Goal: Information Seeking & Learning: Find specific page/section

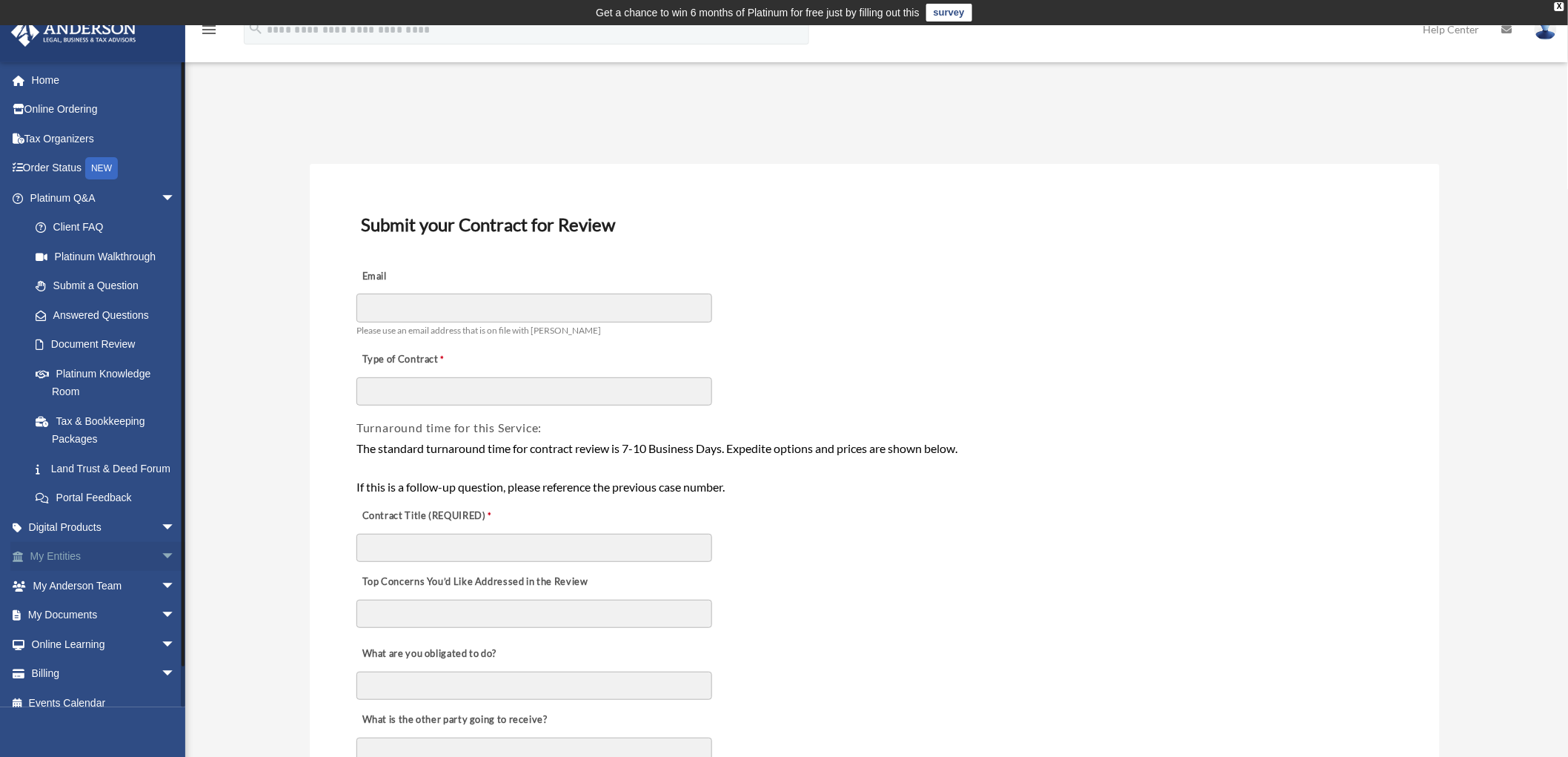
click at [161, 572] on span "arrow_drop_down" at bounding box center [176, 557] width 30 height 31
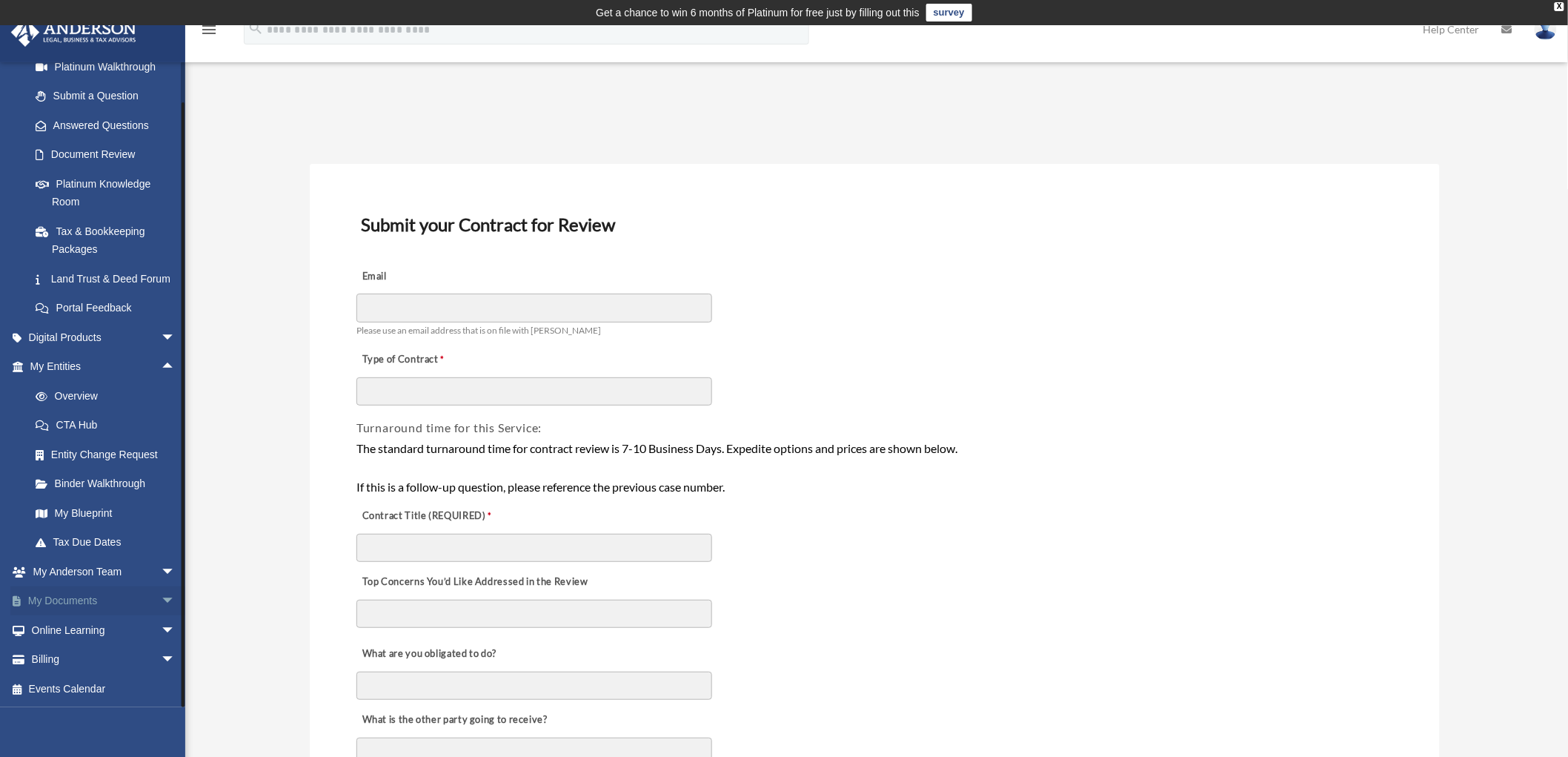
click at [161, 603] on span "arrow_drop_down" at bounding box center [176, 601] width 30 height 31
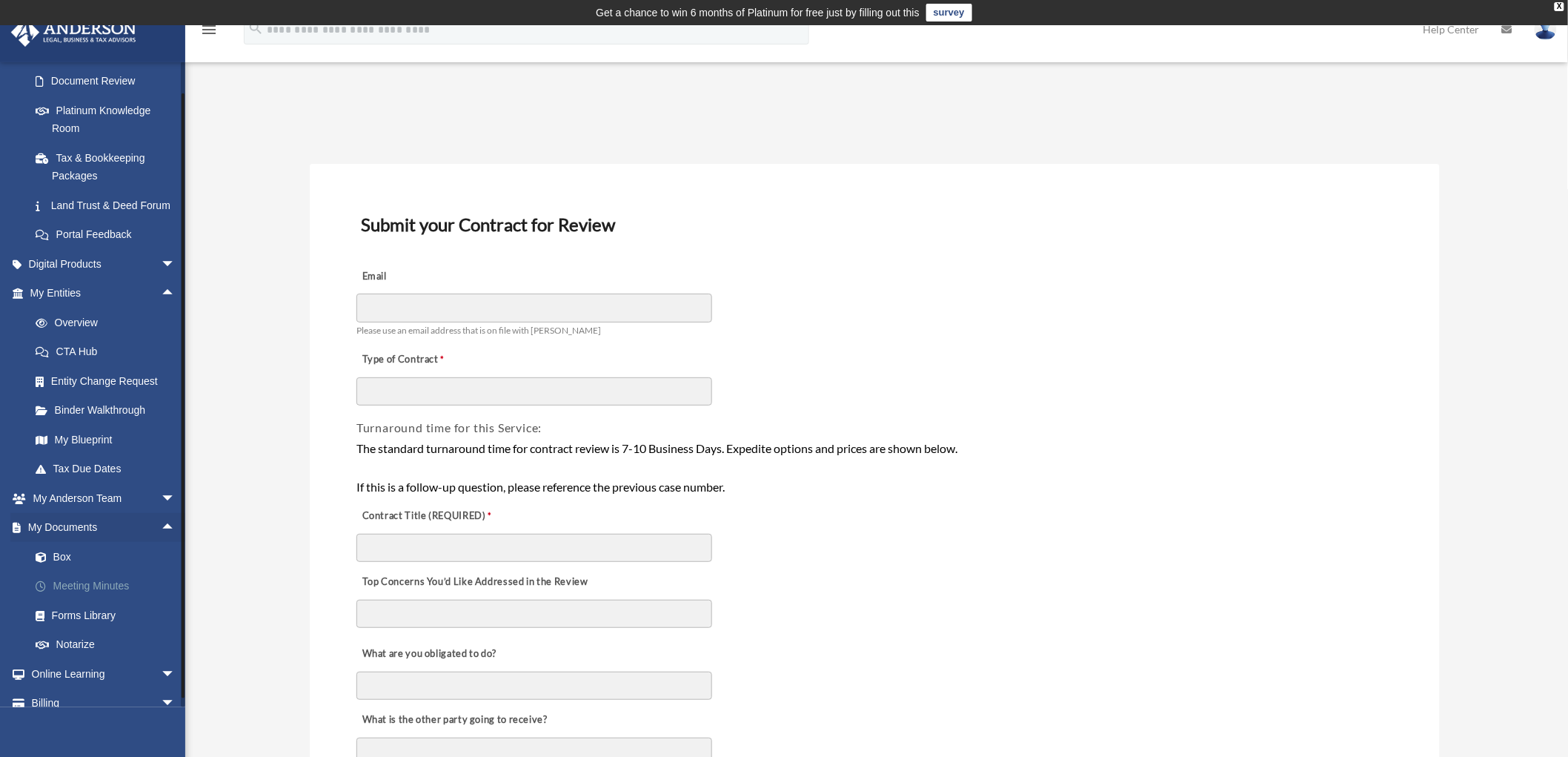
scroll to position [289, 0]
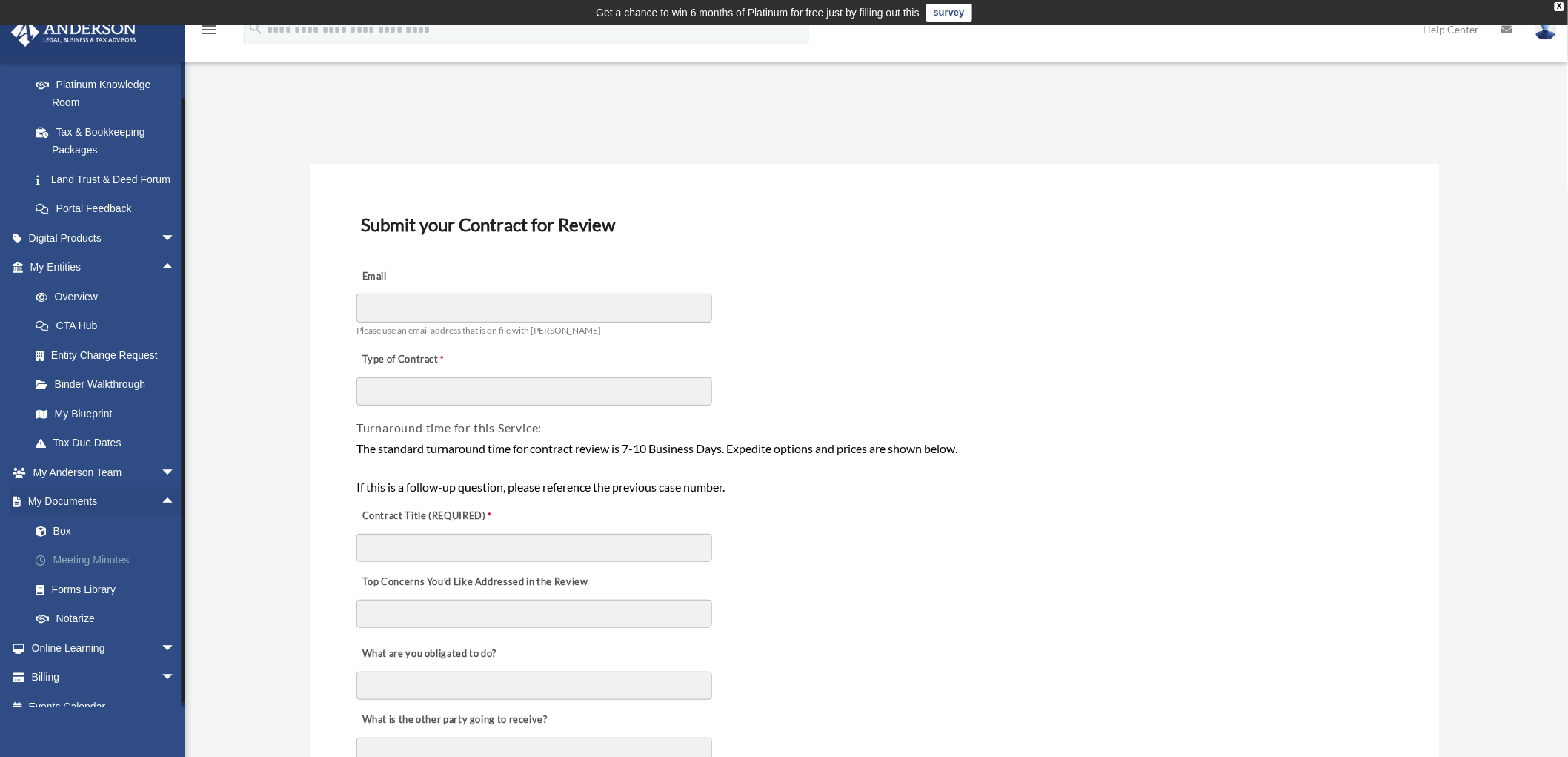
click at [102, 574] on link "Meeting Minutes" at bounding box center [110, 561] width 178 height 30
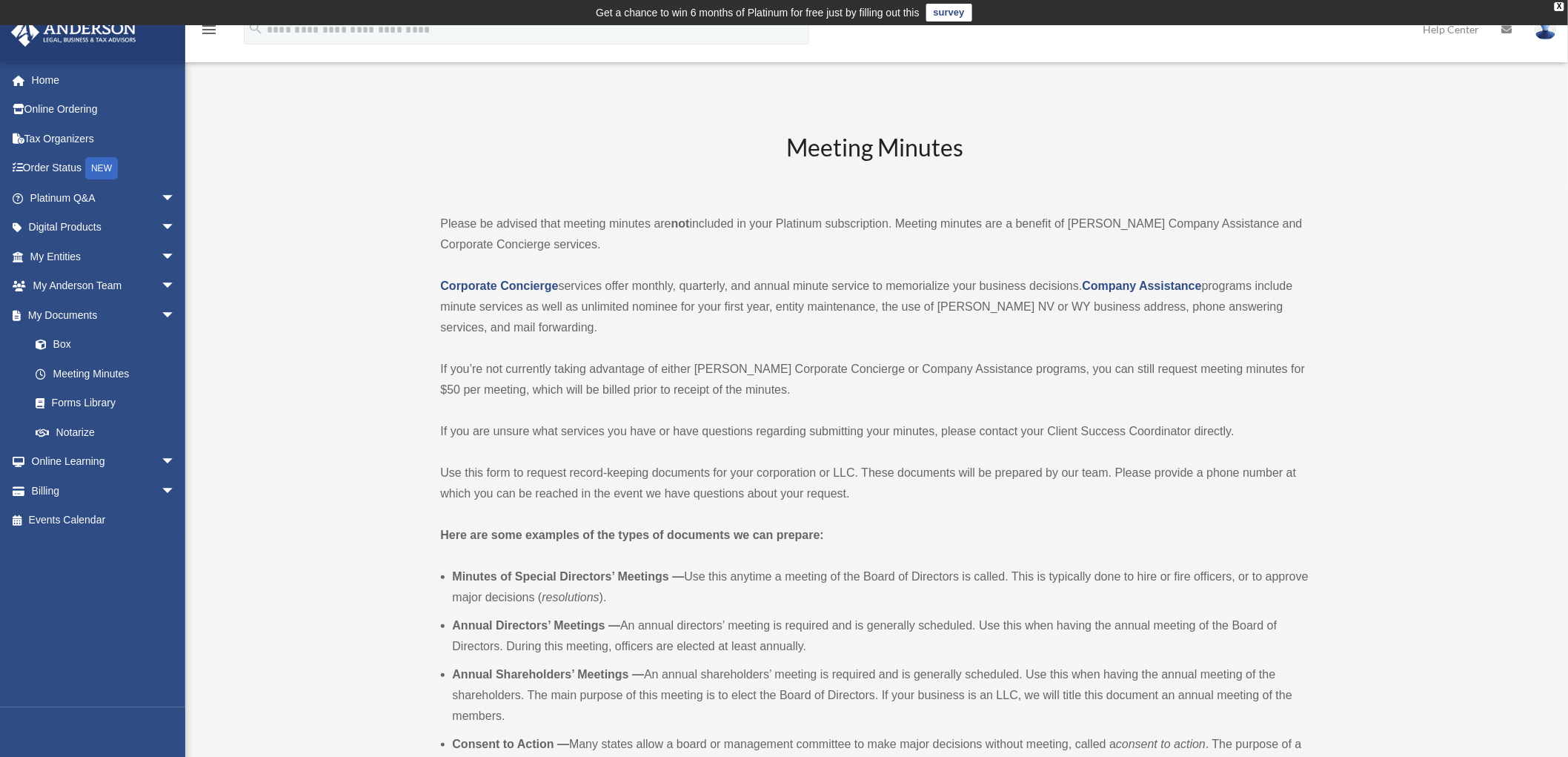
drag, startPoint x: 357, startPoint y: 214, endPoint x: 247, endPoint y: 217, distance: 110.0
click at [161, 256] on span "arrow_drop_down" at bounding box center [176, 257] width 30 height 31
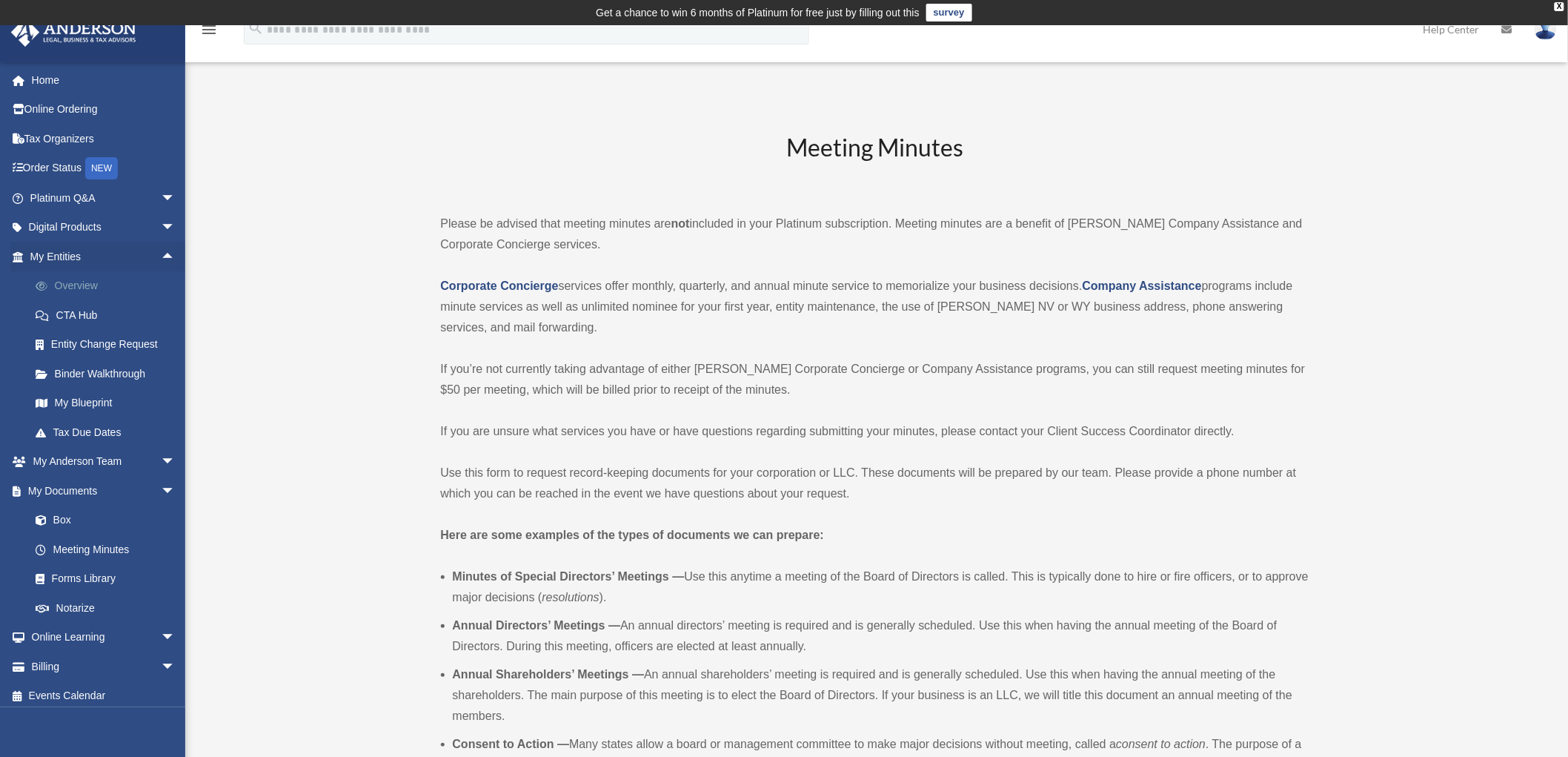
click at [86, 284] on link "Overview" at bounding box center [110, 287] width 178 height 30
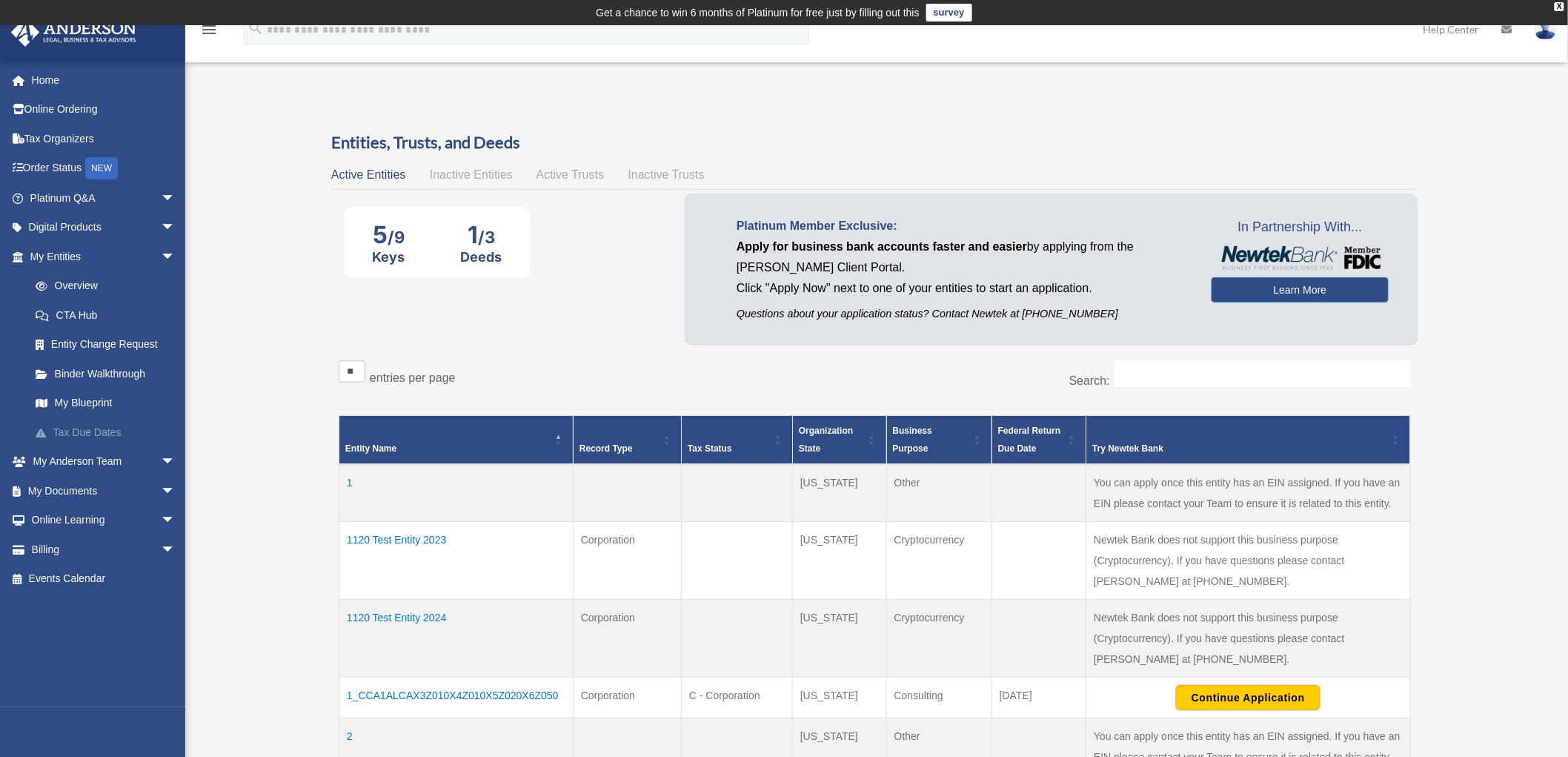
click at [110, 428] on link "Tax Due Dates" at bounding box center [110, 433] width 178 height 30
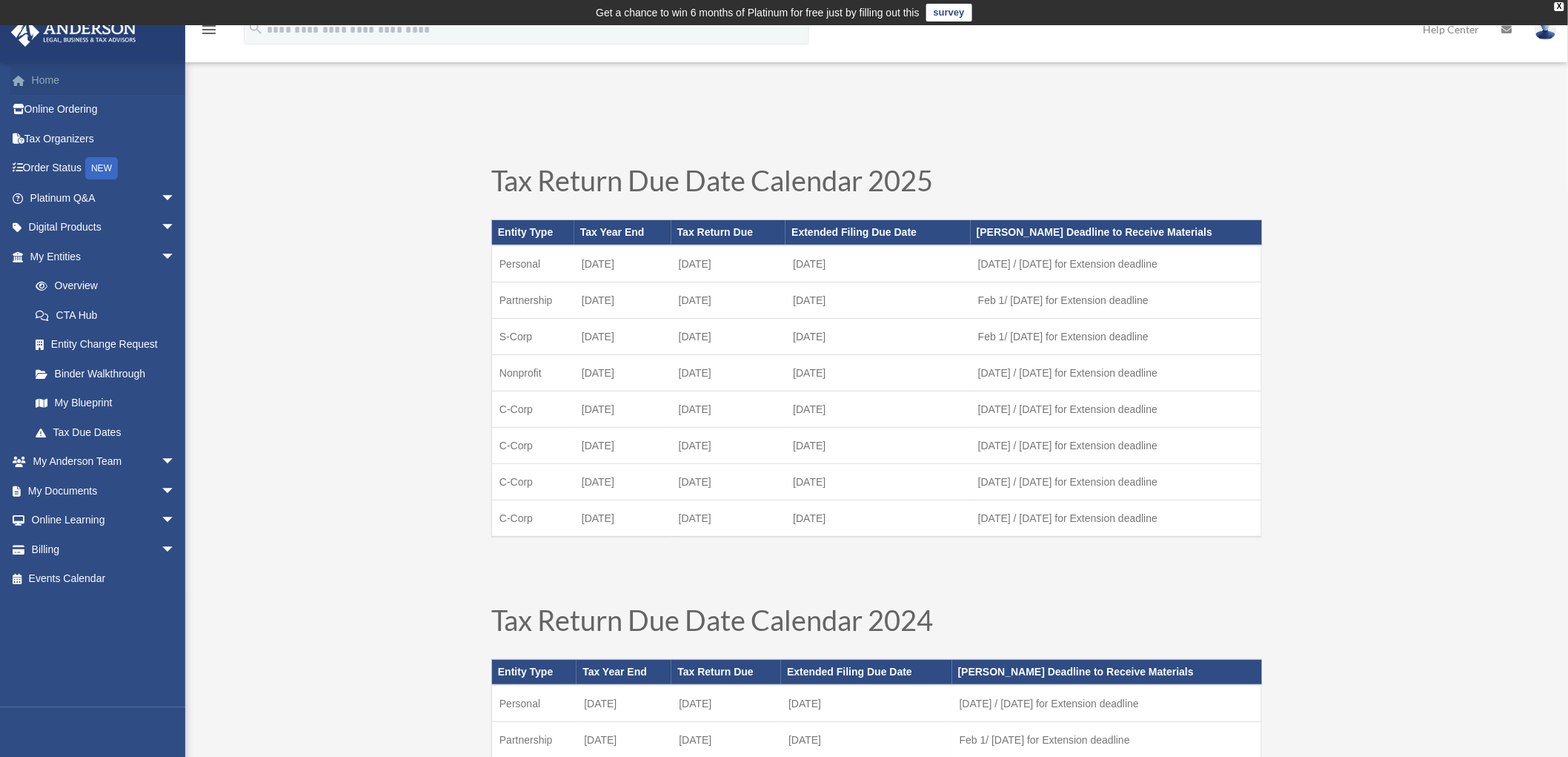
click at [70, 83] on link "Home" at bounding box center [104, 80] width 187 height 30
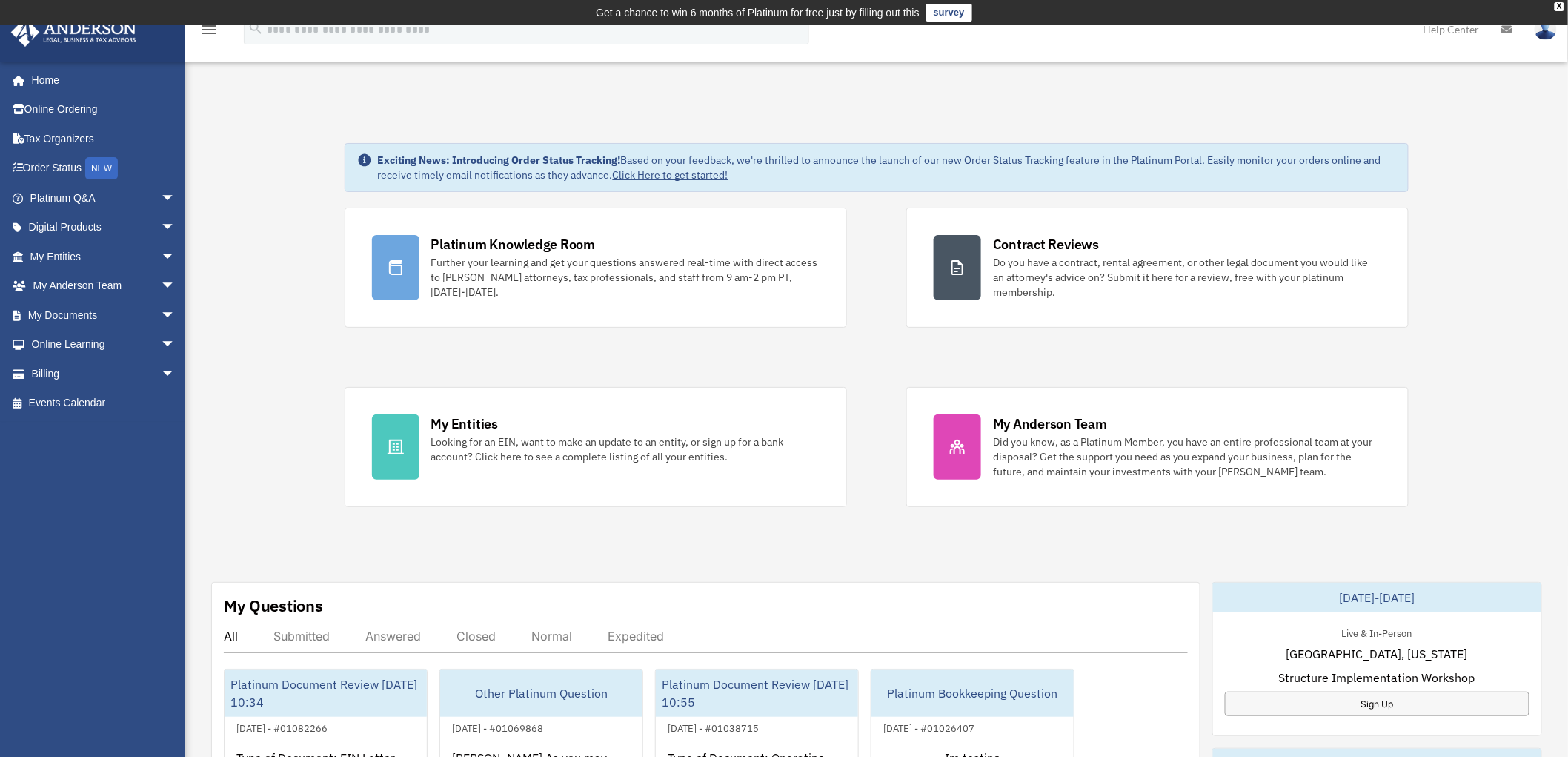
click at [269, 221] on div "Exciting News: Introducing Order Status Tracking! Based on your feedback, we're…" at bounding box center [876, 772] width 1405 height 1332
